Goal: Task Accomplishment & Management: Use online tool/utility

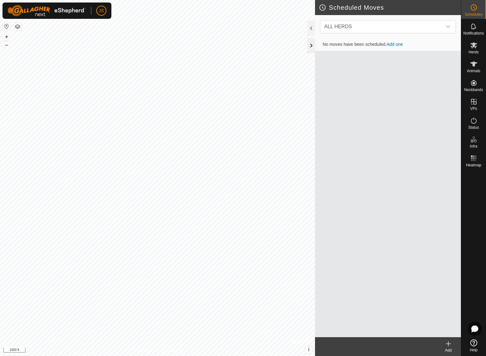
click at [312, 43] on div at bounding box center [312, 45] width 8 height 15
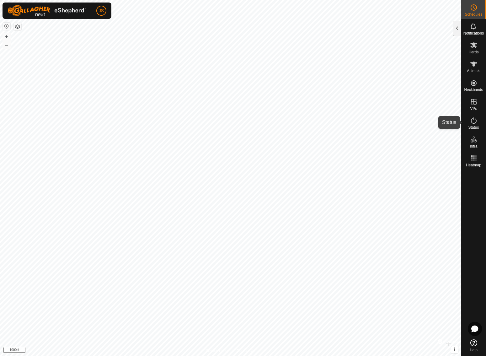
click at [474, 120] on icon at bounding box center [474, 120] width 6 height 6
click at [473, 341] on icon at bounding box center [473, 342] width 7 height 7
click at [473, 45] on icon at bounding box center [473, 45] width 7 height 6
click at [458, 26] on div at bounding box center [457, 28] width 8 height 15
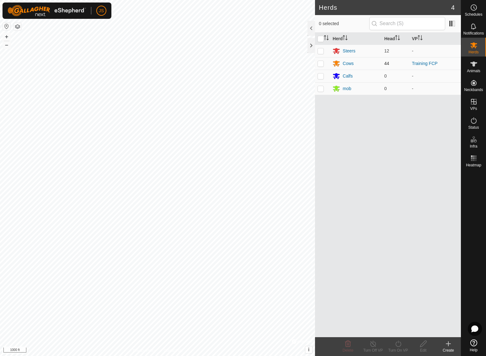
click at [320, 62] on p-checkbox at bounding box center [321, 63] width 6 height 5
checkbox input "true"
click at [321, 49] on p-checkbox at bounding box center [321, 50] width 6 height 5
checkbox input "true"
click at [399, 343] on icon at bounding box center [398, 344] width 8 height 8
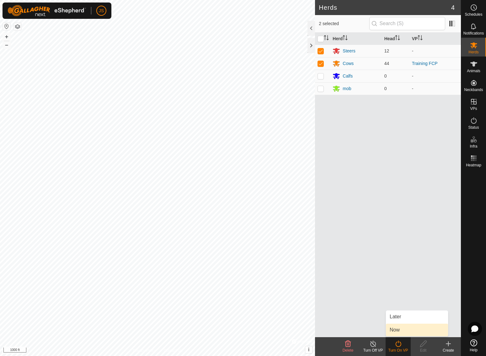
click at [396, 329] on link "Now" at bounding box center [417, 330] width 62 height 13
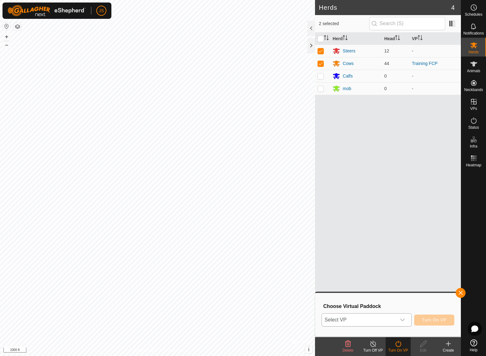
click at [401, 318] on icon "dropdown trigger" at bounding box center [402, 319] width 5 height 5
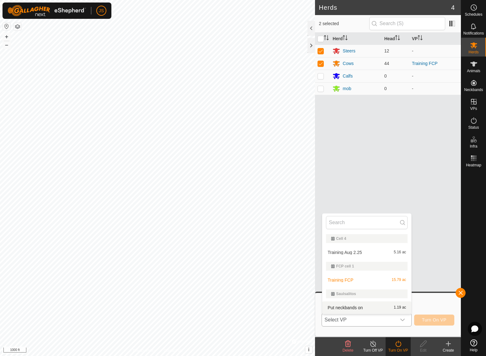
click at [403, 320] on icon "dropdown trigger" at bounding box center [402, 320] width 4 height 3
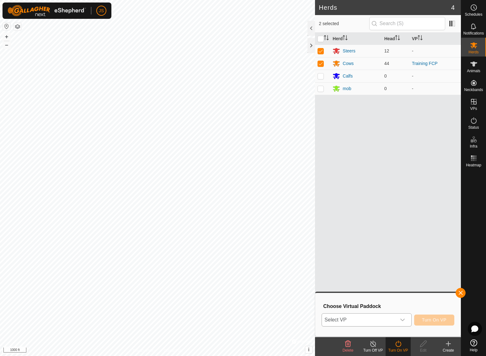
click at [403, 320] on icon "dropdown trigger" at bounding box center [402, 319] width 5 height 5
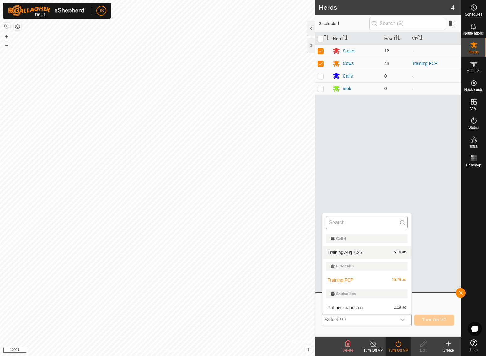
click at [344, 222] on input "text" at bounding box center [367, 222] width 82 height 13
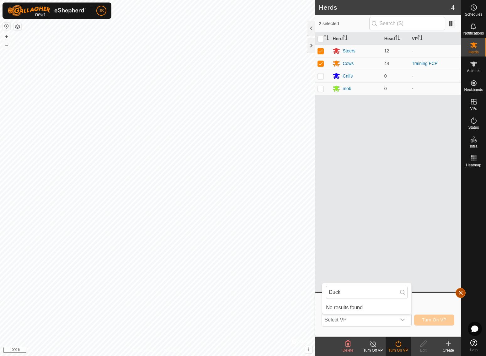
type input "Duck"
click at [460, 290] on button "button" at bounding box center [461, 293] width 10 height 10
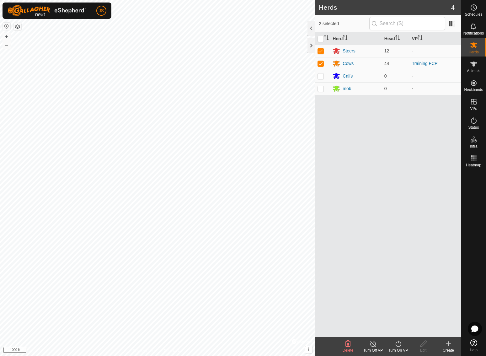
click at [448, 342] on icon at bounding box center [449, 344] width 8 height 8
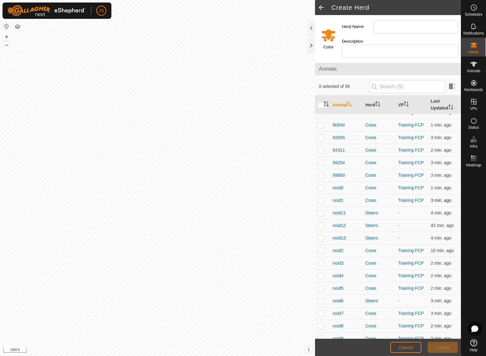
scroll to position [472, 0]
click at [410, 345] on span "Cancel" at bounding box center [406, 347] width 15 height 5
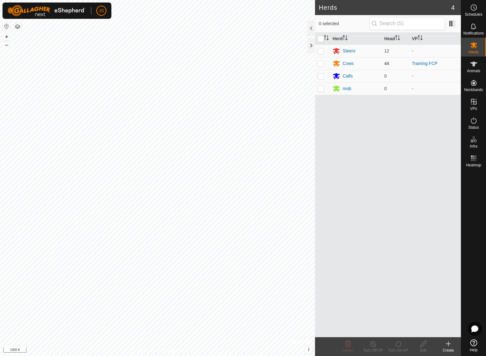
click at [319, 62] on p-checkbox at bounding box center [321, 63] width 6 height 5
checkbox input "true"
click at [320, 48] on p-checkbox at bounding box center [321, 50] width 6 height 5
checkbox input "true"
click at [400, 344] on icon at bounding box center [398, 344] width 8 height 8
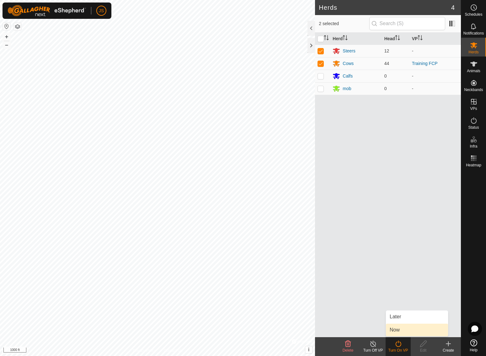
click at [396, 327] on link "Now" at bounding box center [417, 330] width 62 height 13
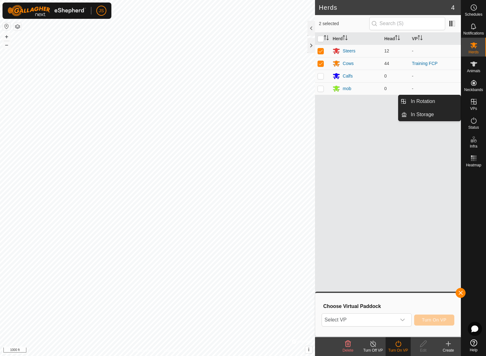
click at [475, 102] on icon at bounding box center [474, 102] width 6 height 6
click at [429, 112] on link "In Storage" at bounding box center [434, 114] width 54 height 13
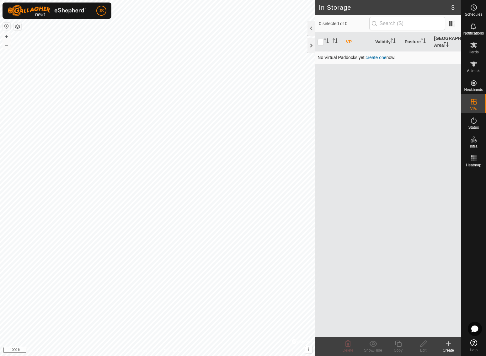
click at [379, 56] on link "create one" at bounding box center [376, 57] width 21 height 5
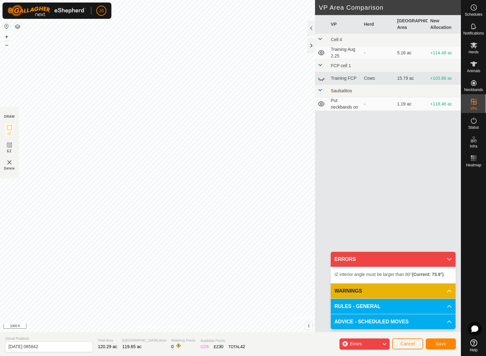
click at [40, 142] on div "IZ interior angle must be larger than 80° (Current: 75.9°) . + – ⇧ i © Mapbox ,…" at bounding box center [157, 166] width 315 height 332
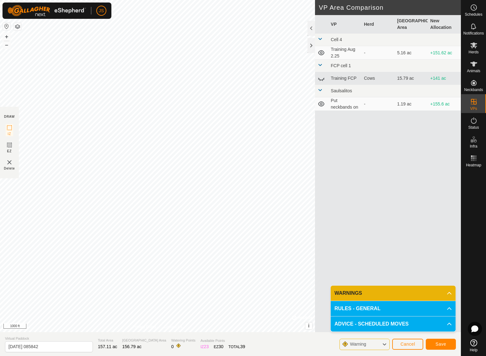
click at [443, 343] on span "Save" at bounding box center [441, 343] width 11 height 5
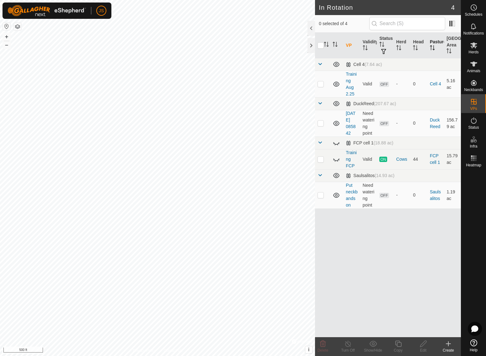
click at [435, 41] on th "Pasture" at bounding box center [435, 46] width 17 height 26
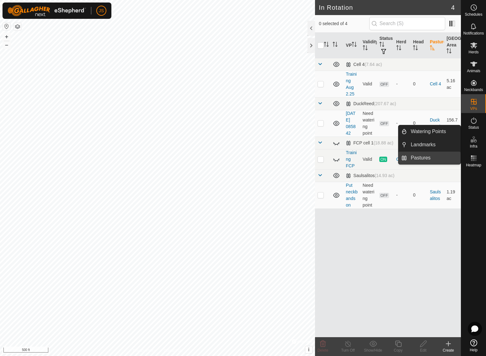
click at [423, 157] on link "Pastures" at bounding box center [434, 158] width 54 height 13
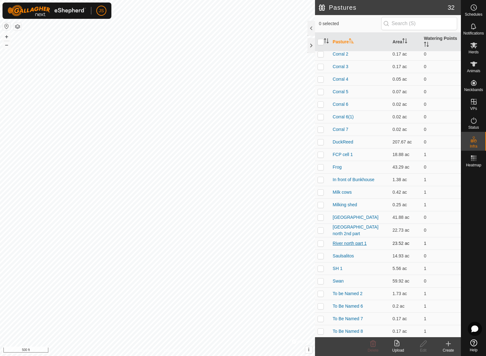
scroll to position [79, 0]
click at [355, 244] on link "River north part 1" at bounding box center [350, 242] width 34 height 5
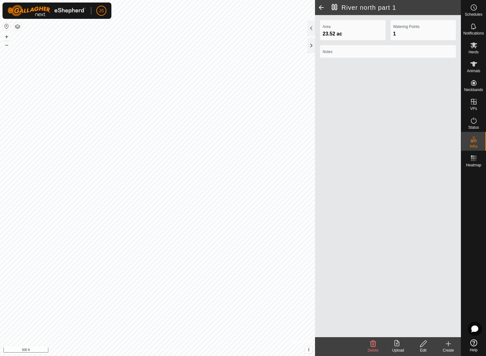
click at [372, 343] on icon at bounding box center [373, 344] width 8 height 8
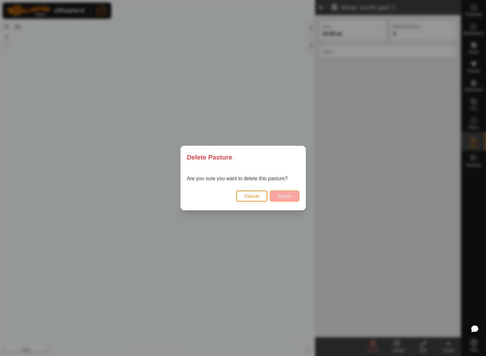
click at [289, 197] on span "Delete" at bounding box center [284, 196] width 13 height 5
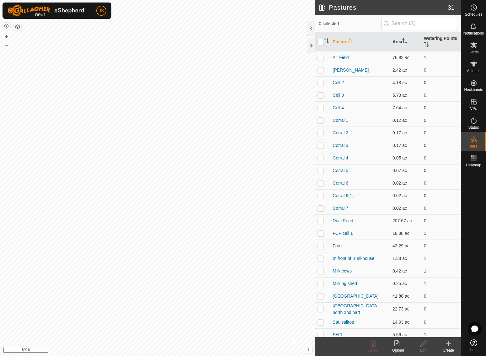
click at [356, 296] on link "[GEOGRAPHIC_DATA]" at bounding box center [356, 295] width 46 height 5
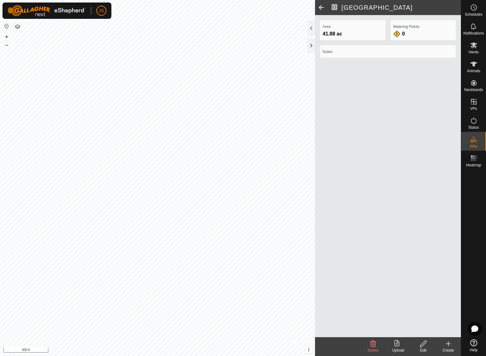
click at [372, 343] on icon at bounding box center [373, 343] width 6 height 6
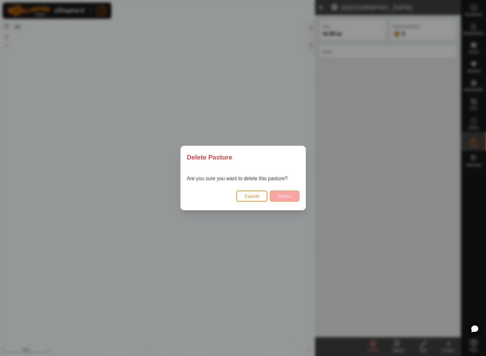
click at [282, 195] on span "Delete" at bounding box center [284, 196] width 13 height 5
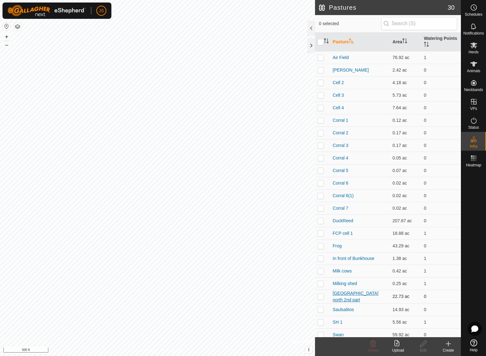
click at [367, 293] on link "[GEOGRAPHIC_DATA] north 2nd part" at bounding box center [356, 297] width 46 height 12
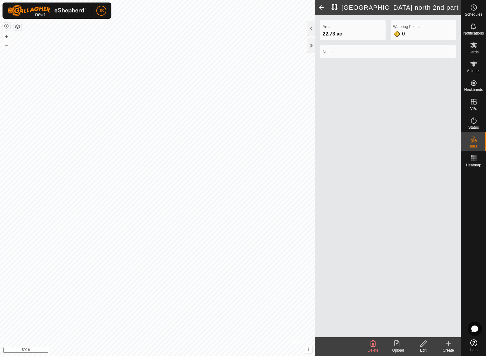
click at [373, 345] on icon at bounding box center [373, 344] width 8 height 8
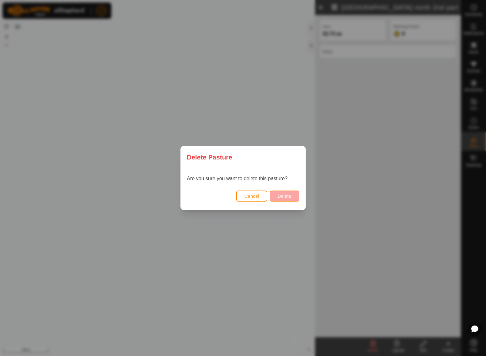
click at [282, 194] on span "Delete" at bounding box center [284, 196] width 13 height 5
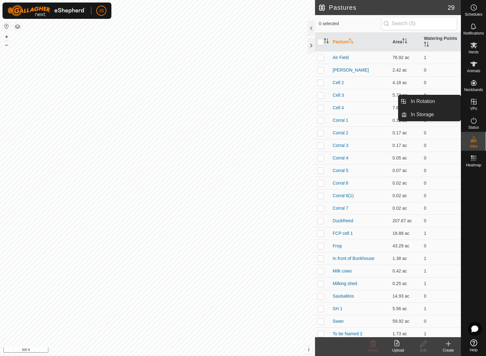
click at [476, 101] on icon at bounding box center [474, 102] width 8 height 8
click at [427, 113] on link "In Storage" at bounding box center [434, 114] width 54 height 13
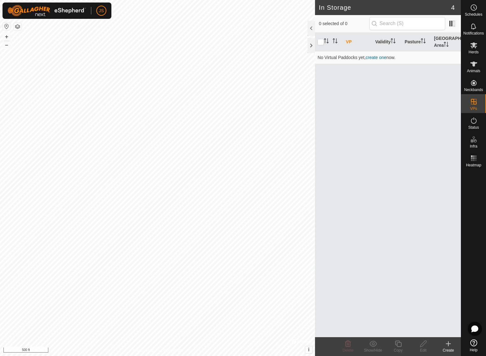
click at [449, 344] on icon at bounding box center [449, 344] width 8 height 8
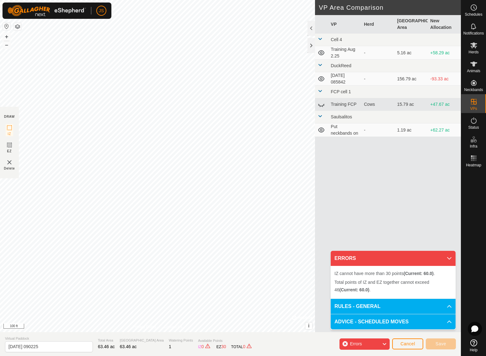
click at [380, 344] on div "Errors" at bounding box center [365, 343] width 50 height 11
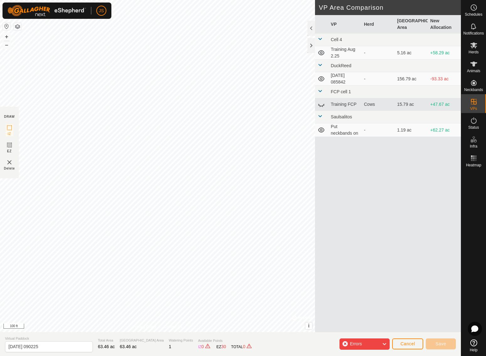
click at [407, 342] on span "Cancel" at bounding box center [407, 343] width 15 height 5
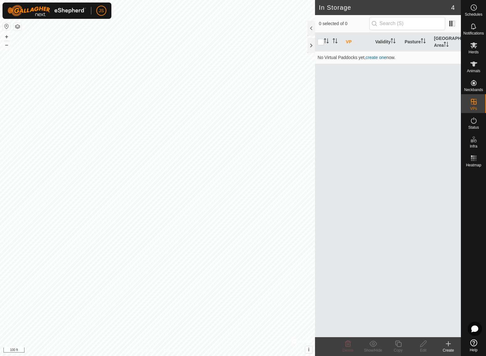
click at [449, 344] on icon at bounding box center [448, 344] width 4 height 0
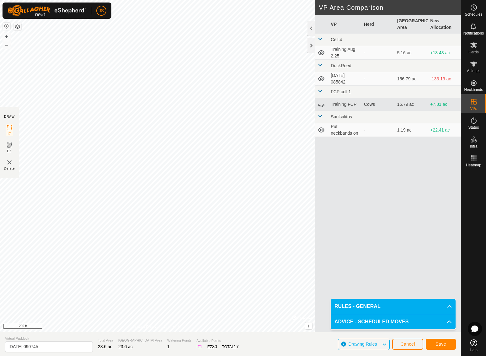
click at [442, 342] on span "Save" at bounding box center [441, 343] width 11 height 5
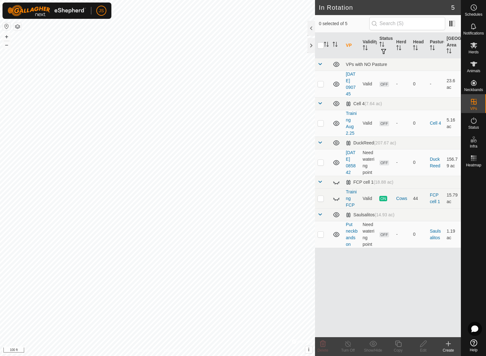
checkbox input "true"
click at [355, 8] on h2 "In Rotation" at bounding box center [385, 8] width 132 height 8
click at [385, 84] on span "OFF" at bounding box center [383, 84] width 9 height 5
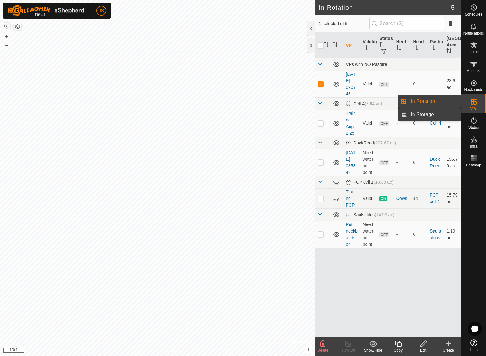
click at [428, 112] on link "In Storage" at bounding box center [434, 114] width 54 height 13
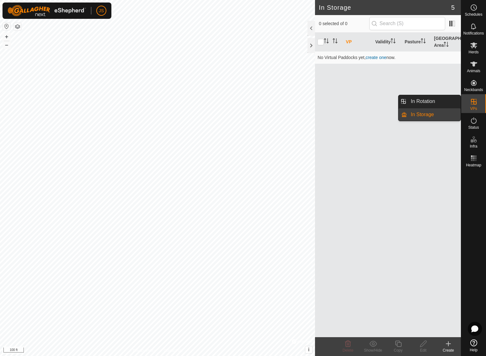
click at [474, 101] on icon at bounding box center [474, 102] width 6 height 6
click at [423, 100] on link "In Rotation" at bounding box center [434, 101] width 54 height 13
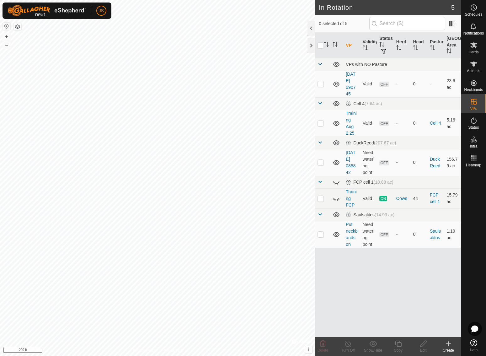
checkbox input "true"
click at [385, 163] on span "OFF" at bounding box center [383, 162] width 9 height 5
click at [475, 119] on icon at bounding box center [474, 121] width 8 height 8
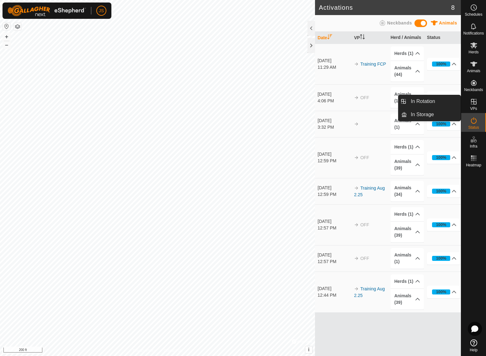
click at [474, 102] on icon at bounding box center [474, 102] width 6 height 6
click at [424, 100] on link "In Rotation" at bounding box center [434, 101] width 54 height 13
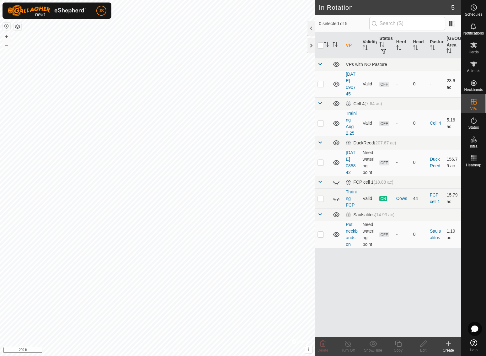
checkbox input "true"
click at [474, 120] on icon at bounding box center [474, 121] width 8 height 8
click at [385, 163] on span "OFF" at bounding box center [383, 162] width 9 height 5
click at [337, 162] on icon at bounding box center [337, 163] width 8 height 8
click at [338, 163] on icon at bounding box center [337, 163] width 8 height 8
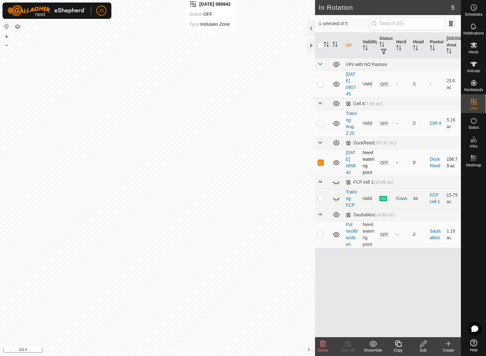
click at [386, 163] on span "OFF" at bounding box center [383, 162] width 9 height 5
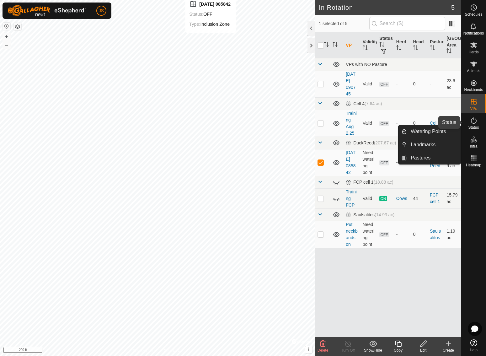
click at [474, 120] on icon at bounding box center [474, 121] width 8 height 8
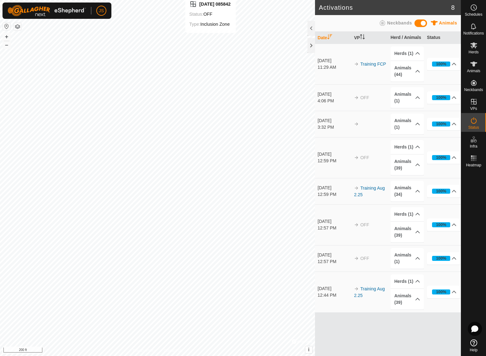
click at [474, 122] on icon at bounding box center [474, 121] width 8 height 8
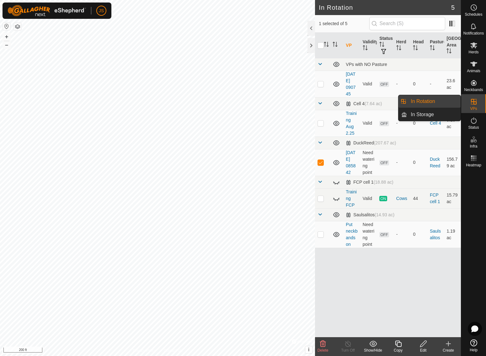
click at [475, 103] on icon at bounding box center [474, 102] width 8 height 8
click at [425, 101] on link "In Rotation" at bounding box center [434, 101] width 54 height 13
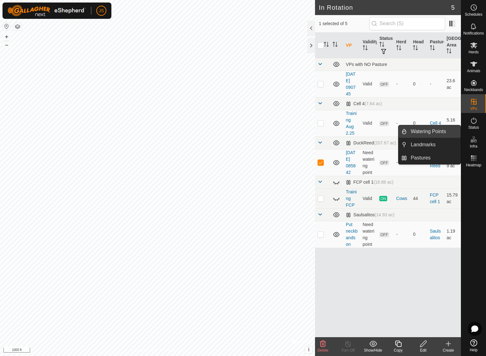
click at [436, 129] on link "Watering Points" at bounding box center [434, 131] width 54 height 13
click at [440, 129] on link "Watering Points" at bounding box center [434, 131] width 54 height 13
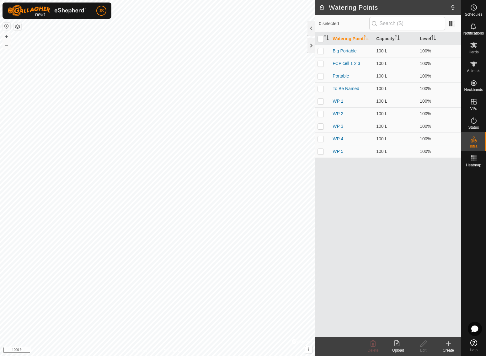
click at [448, 342] on icon at bounding box center [449, 344] width 8 height 8
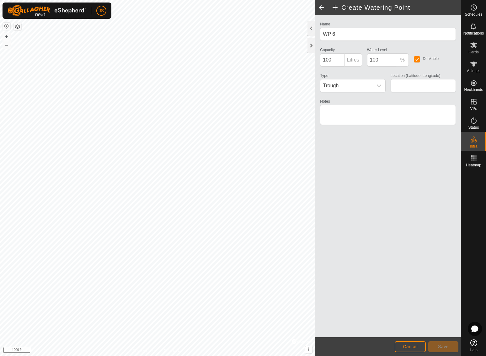
type input "52.184364, -123.762262"
click at [447, 345] on span "Save" at bounding box center [443, 346] width 11 height 5
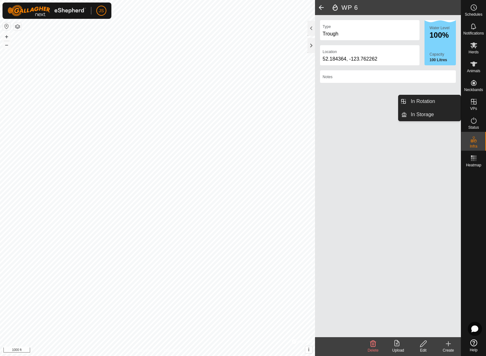
click at [474, 100] on icon at bounding box center [474, 102] width 6 height 6
click at [424, 99] on link "In Rotation" at bounding box center [434, 101] width 54 height 13
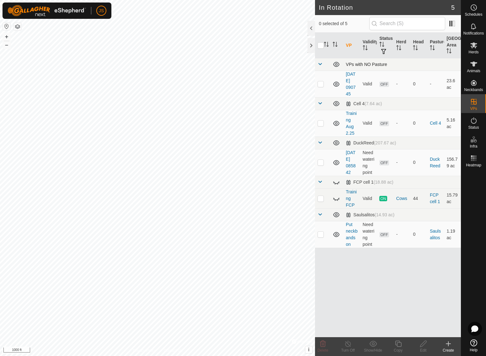
checkbox input "true"
click at [423, 343] on icon at bounding box center [423, 343] width 6 height 6
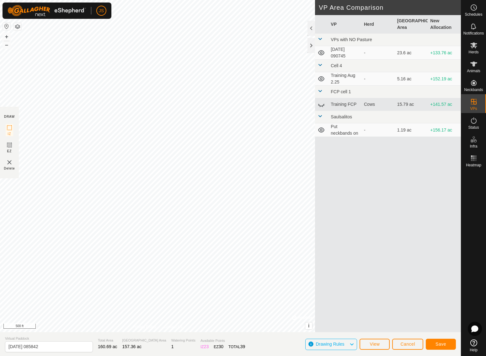
click at [440, 341] on span "Save" at bounding box center [441, 343] width 11 height 5
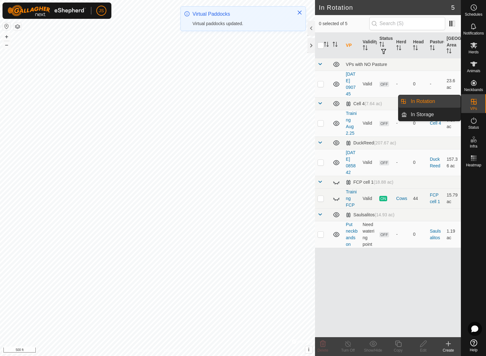
click at [425, 99] on link "In Rotation" at bounding box center [434, 101] width 54 height 13
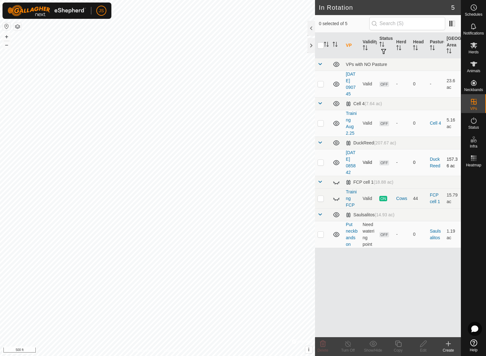
click at [320, 161] on p-checkbox at bounding box center [321, 162] width 6 height 5
checkbox input "true"
click at [475, 119] on icon at bounding box center [474, 120] width 6 height 6
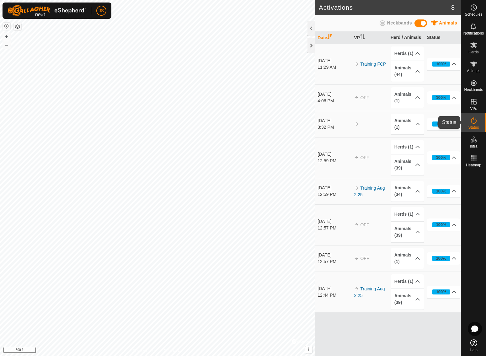
click at [475, 122] on icon at bounding box center [474, 121] width 8 height 8
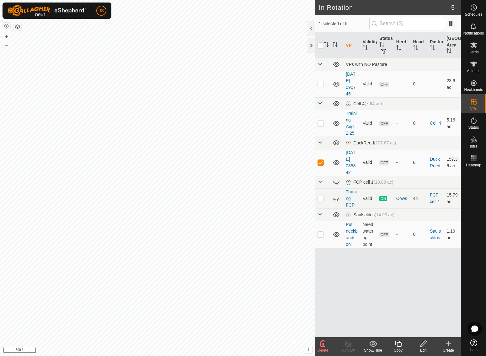
click at [384, 164] on span "OFF" at bounding box center [383, 162] width 9 height 5
click at [388, 163] on span "OFF" at bounding box center [383, 162] width 9 height 5
click at [474, 122] on icon at bounding box center [474, 121] width 8 height 8
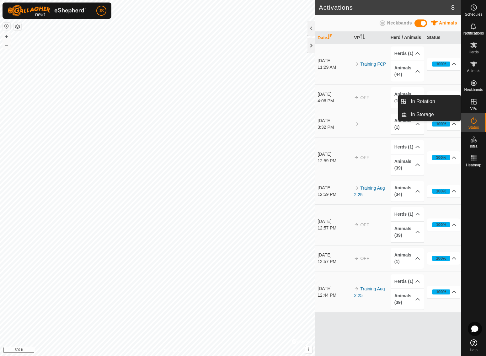
click at [474, 100] on icon at bounding box center [474, 102] width 6 height 6
click at [426, 114] on link "In Storage" at bounding box center [434, 114] width 54 height 13
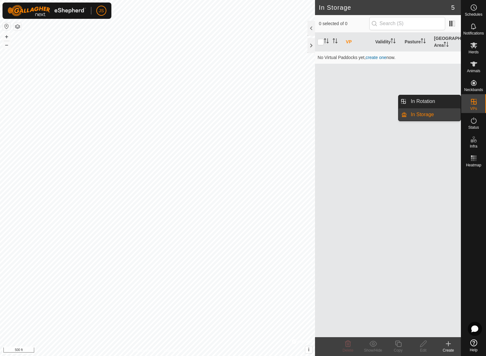
click at [477, 100] on icon at bounding box center [474, 102] width 8 height 8
click at [434, 100] on link "In Rotation" at bounding box center [434, 101] width 54 height 13
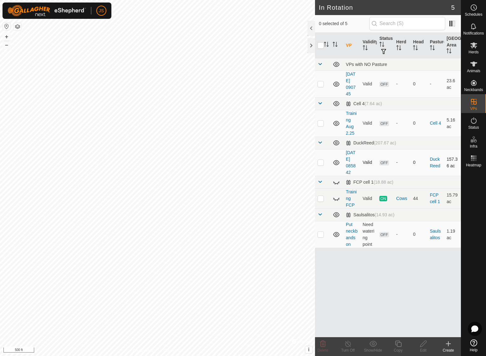
click at [320, 161] on p-checkbox at bounding box center [321, 162] width 6 height 5
checkbox input "true"
checkbox input "false"
click at [473, 122] on icon at bounding box center [474, 121] width 8 height 8
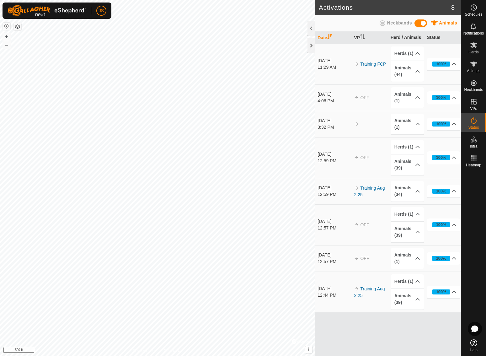
click at [433, 20] on icon at bounding box center [435, 23] width 8 height 8
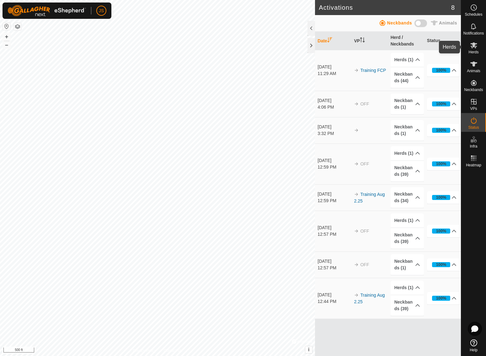
click at [474, 45] on icon at bounding box center [473, 45] width 7 height 6
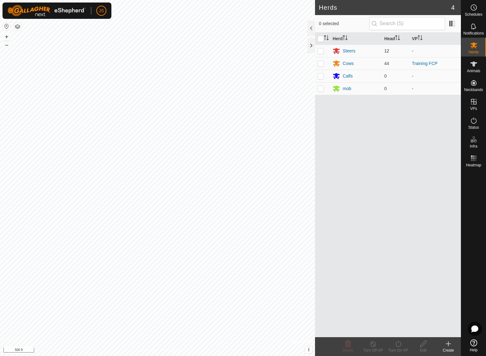
click at [320, 50] on p-checkbox at bounding box center [321, 50] width 6 height 5
checkbox input "true"
click at [320, 61] on p-checkbox at bounding box center [321, 63] width 6 height 5
checkbox input "true"
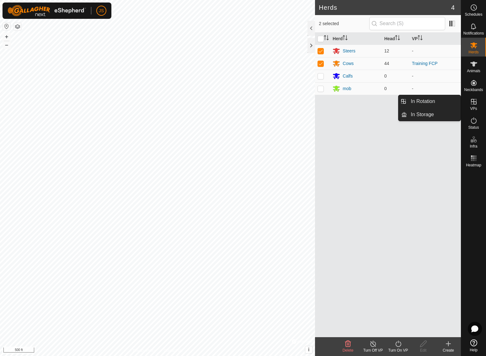
click at [474, 101] on icon at bounding box center [474, 102] width 6 height 6
click at [427, 100] on link "In Rotation" at bounding box center [434, 101] width 54 height 13
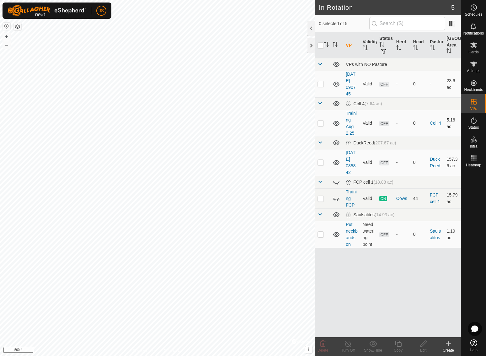
checkbox input "true"
click at [384, 84] on span "OFF" at bounding box center [383, 84] width 9 height 5
click at [474, 122] on icon at bounding box center [474, 121] width 8 height 8
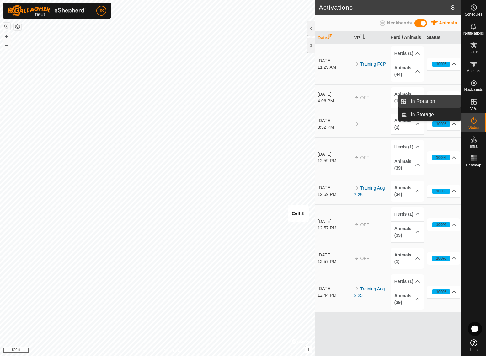
click at [432, 99] on link "In Rotation" at bounding box center [434, 101] width 54 height 13
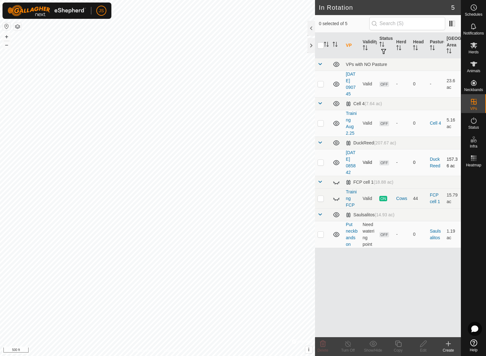
click at [321, 161] on p-checkbox at bounding box center [321, 162] width 6 height 5
checkbox input "true"
checkbox input "false"
click at [421, 346] on icon at bounding box center [424, 344] width 8 height 8
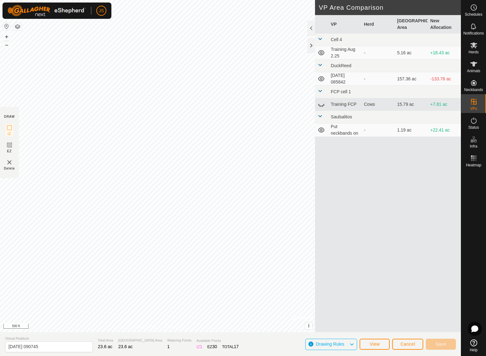
click at [376, 343] on span "View" at bounding box center [375, 343] width 10 height 5
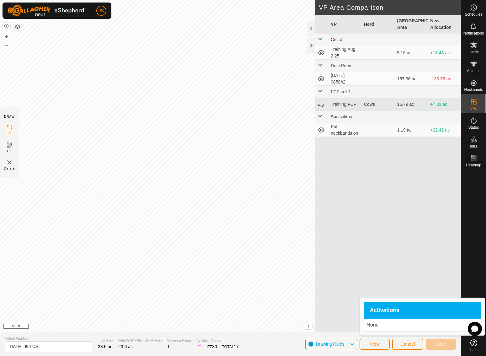
click at [365, 247] on div "VP Herd Grazing Area New Allocation Cell 4 Training Aug 2.25 - 5.16 ac +18.43 a…" at bounding box center [388, 181] width 146 height 332
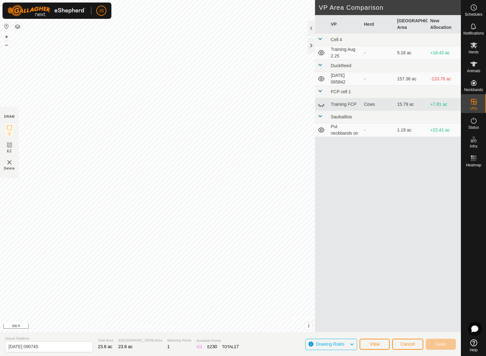
click at [406, 344] on span "Cancel" at bounding box center [407, 343] width 15 height 5
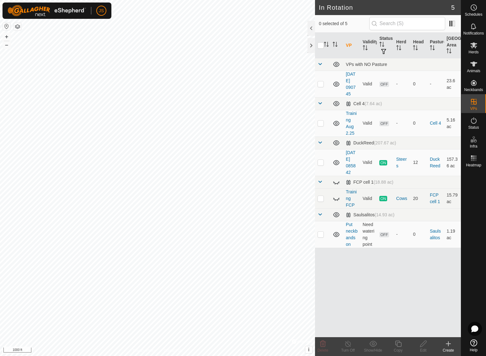
checkbox input "true"
click at [424, 343] on icon at bounding box center [424, 344] width 8 height 8
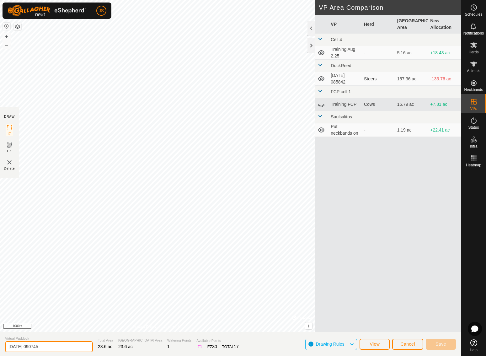
drag, startPoint x: 51, startPoint y: 346, endPoint x: 6, endPoint y: 344, distance: 44.9
click at [6, 344] on input "[DATE] 090745" at bounding box center [49, 346] width 88 height 11
type input "N"
type input "River north 1"
click at [443, 342] on span "Save" at bounding box center [441, 343] width 11 height 5
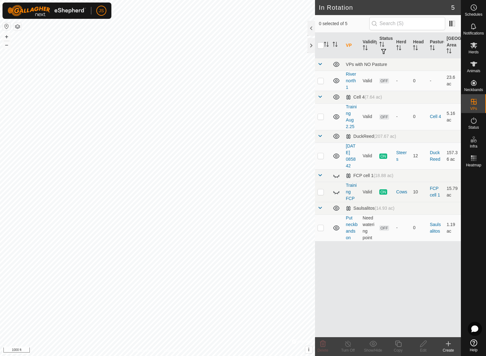
checkbox input "true"
click at [474, 45] on icon at bounding box center [473, 45] width 7 height 6
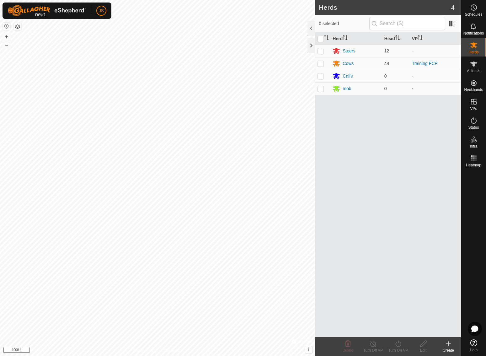
click at [320, 62] on p-checkbox at bounding box center [321, 63] width 6 height 5
checkbox input "true"
click at [320, 48] on td at bounding box center [322, 51] width 15 height 13
checkbox input "true"
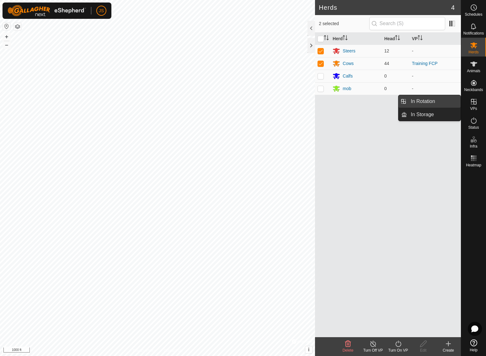
click at [426, 99] on link "In Rotation" at bounding box center [434, 101] width 54 height 13
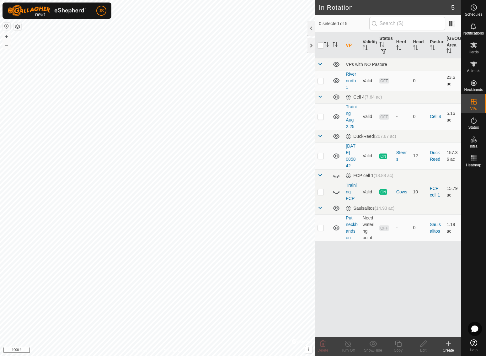
click at [319, 79] on p-checkbox at bounding box center [321, 80] width 6 height 5
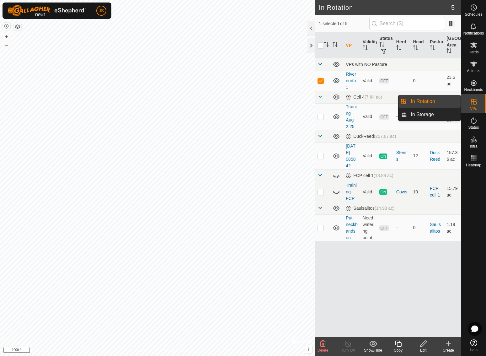
click at [476, 104] on icon at bounding box center [474, 102] width 8 height 8
click at [425, 100] on link "In Rotation" at bounding box center [434, 101] width 54 height 13
click at [322, 79] on p-checkbox at bounding box center [321, 80] width 6 height 5
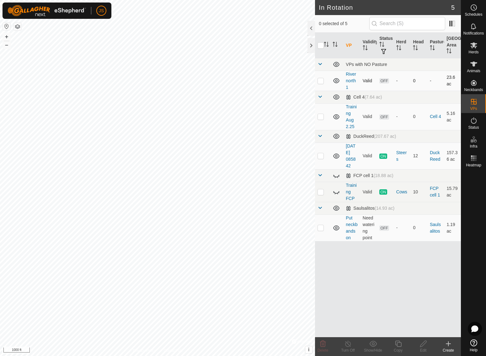
click at [321, 79] on p-checkbox at bounding box center [321, 80] width 6 height 5
checkbox input "true"
click at [477, 45] on icon at bounding box center [474, 45] width 8 height 8
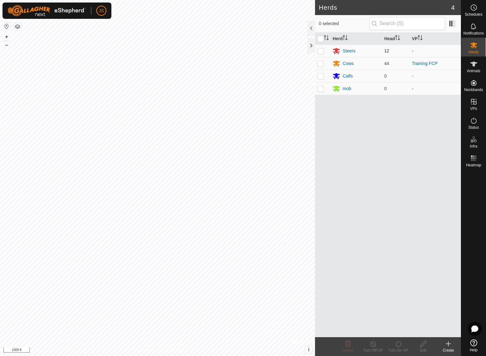
drag, startPoint x: 321, startPoint y: 49, endPoint x: 319, endPoint y: 53, distance: 4.4
click at [321, 49] on p-checkbox at bounding box center [321, 50] width 6 height 5
checkbox input "true"
click at [321, 62] on p-checkbox at bounding box center [321, 63] width 6 height 5
checkbox input "true"
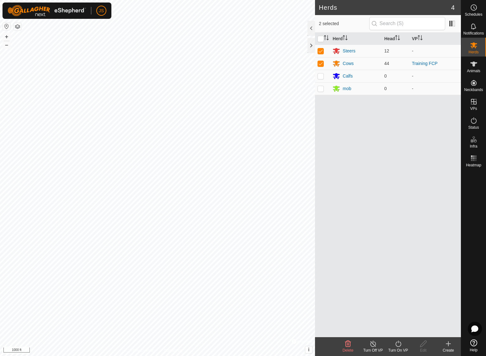
click at [398, 344] on icon at bounding box center [398, 344] width 8 height 8
click at [397, 328] on link "Now" at bounding box center [417, 330] width 62 height 13
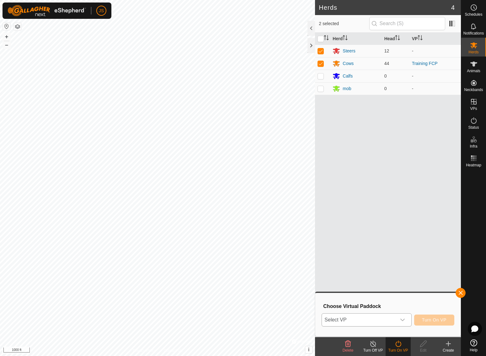
click at [401, 319] on icon "dropdown trigger" at bounding box center [402, 319] width 5 height 5
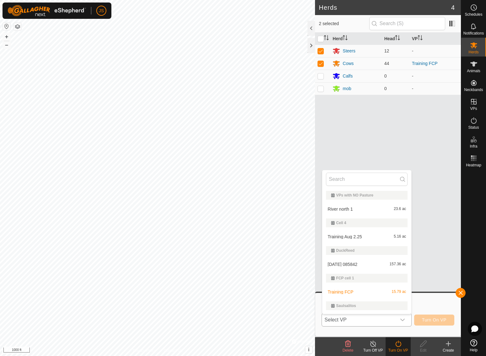
click at [344, 207] on li "River north 1 23.6 ac" at bounding box center [366, 209] width 89 height 13
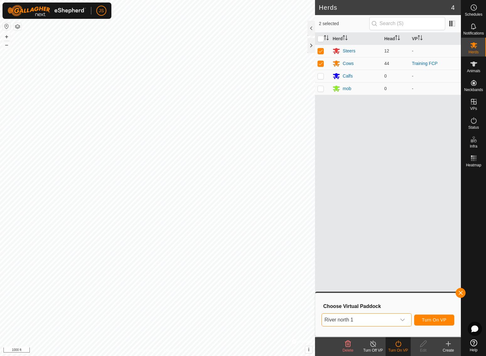
click at [429, 319] on span "Turn On VP" at bounding box center [434, 319] width 24 height 5
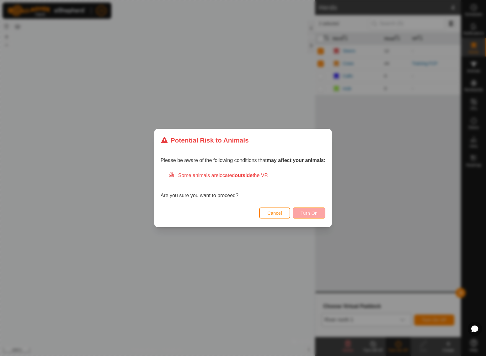
click at [310, 212] on span "Turn On" at bounding box center [309, 213] width 17 height 5
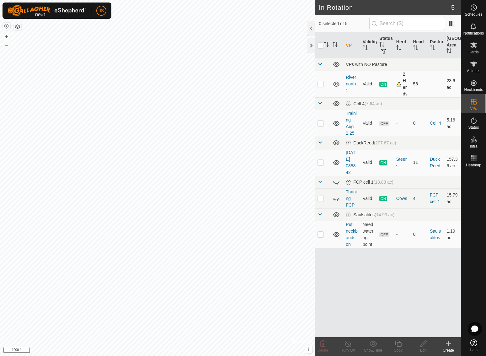
click at [320, 83] on p-checkbox at bounding box center [321, 83] width 6 height 5
checkbox input "true"
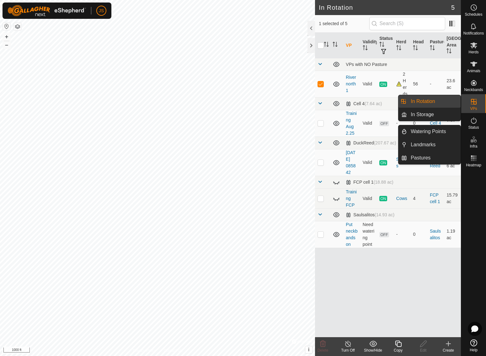
click at [425, 99] on link "In Rotation" at bounding box center [434, 101] width 54 height 13
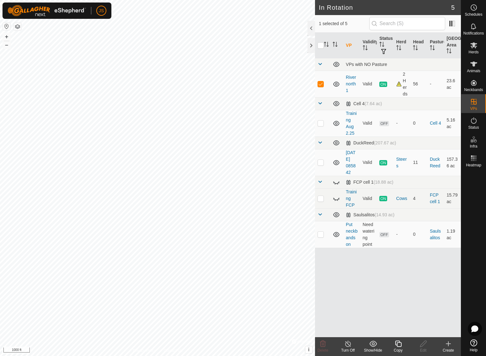
click at [399, 345] on icon at bounding box center [398, 344] width 8 height 8
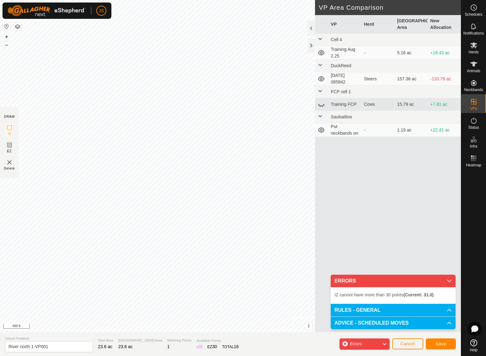
click at [406, 341] on span "Cancel" at bounding box center [407, 343] width 15 height 5
